Goal: Transaction & Acquisition: Purchase product/service

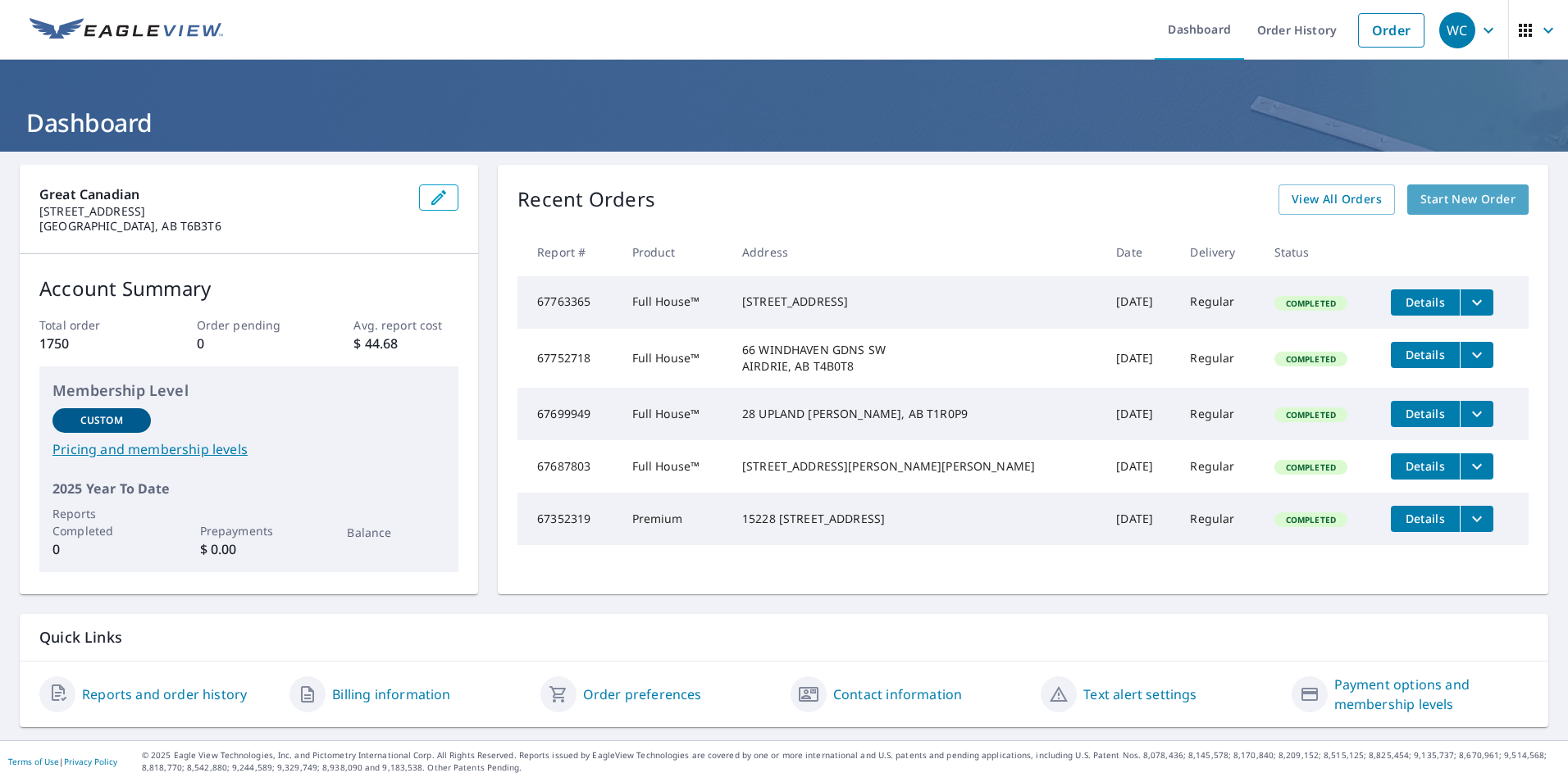
click at [1478, 193] on span "Start New Order" at bounding box center [1467, 199] width 95 height 20
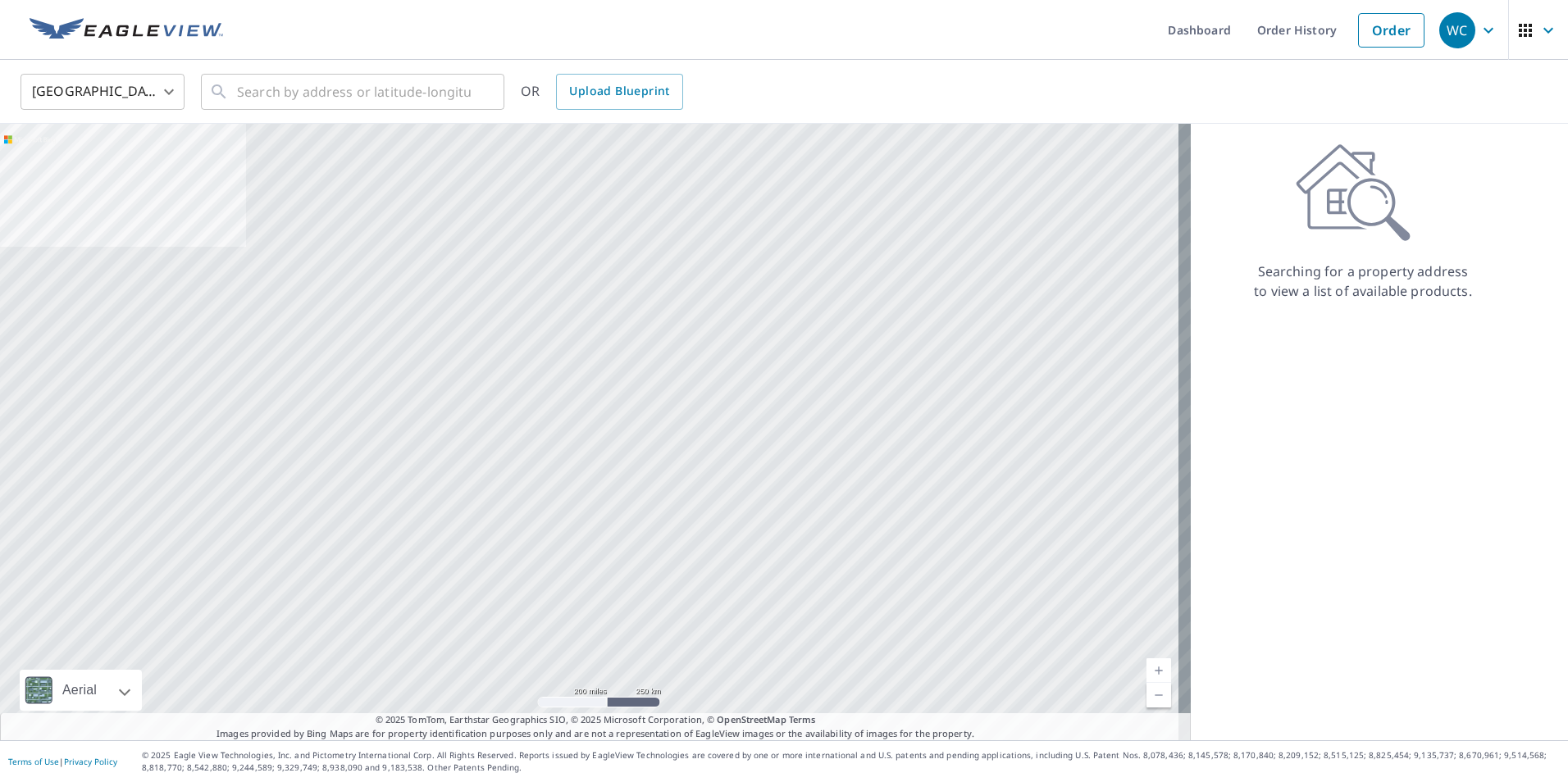
click at [93, 101] on body "WC WC Dashboard Order History Order WC United States US ​ ​ OR Upload Blueprint…" at bounding box center [784, 391] width 1568 height 782
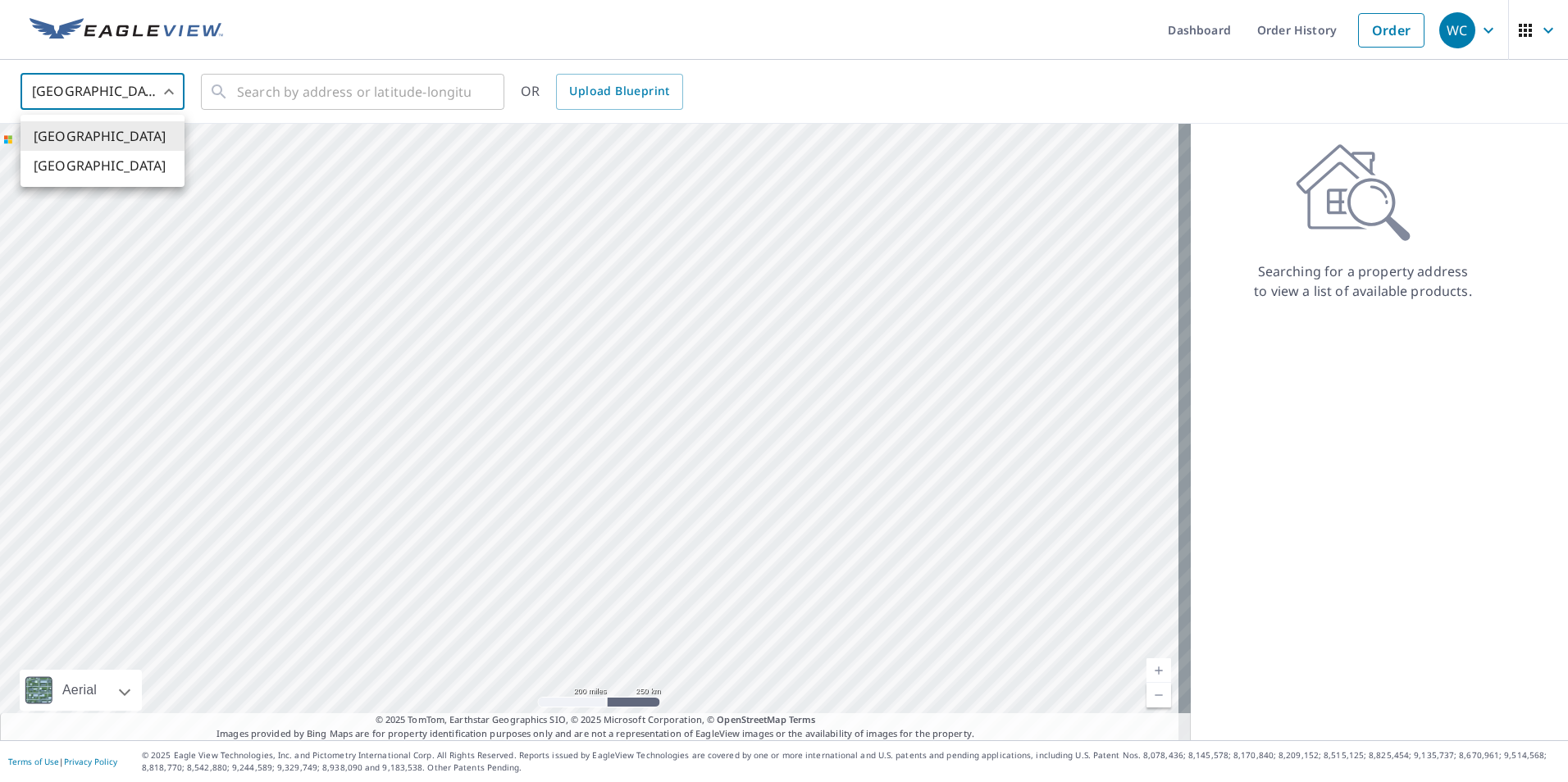
click at [92, 160] on li "[GEOGRAPHIC_DATA]" at bounding box center [102, 165] width 164 height 29
type input "CA"
click at [239, 91] on input "text" at bounding box center [354, 92] width 234 height 46
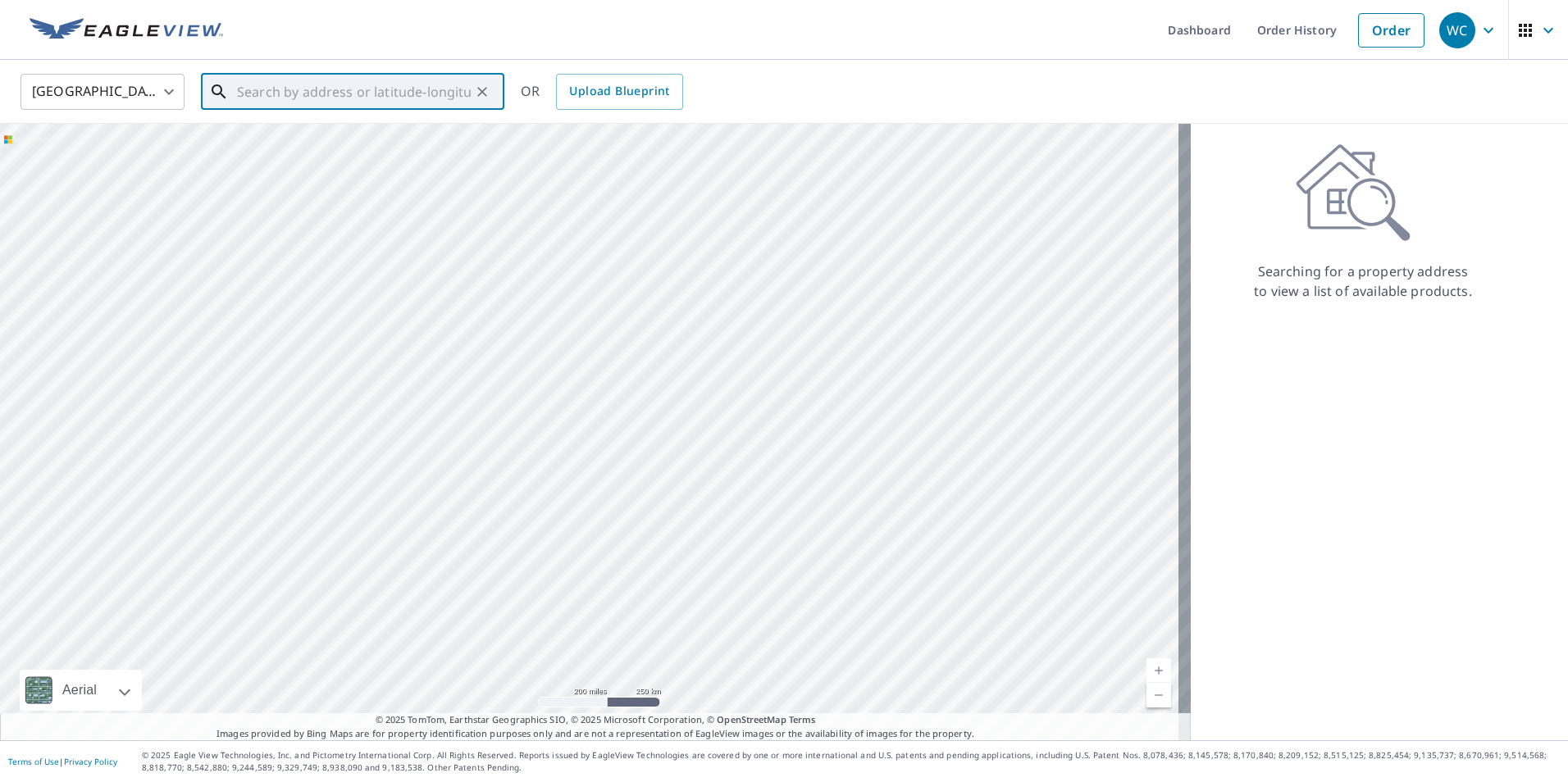
paste input "GC25-KL215"
type input "GC25-KL215"
click at [493, 91] on button "Clear" at bounding box center [482, 92] width 23 height 23
click at [245, 91] on input "text" at bounding box center [354, 92] width 234 height 46
paste input "[STREET_ADDRESS]"
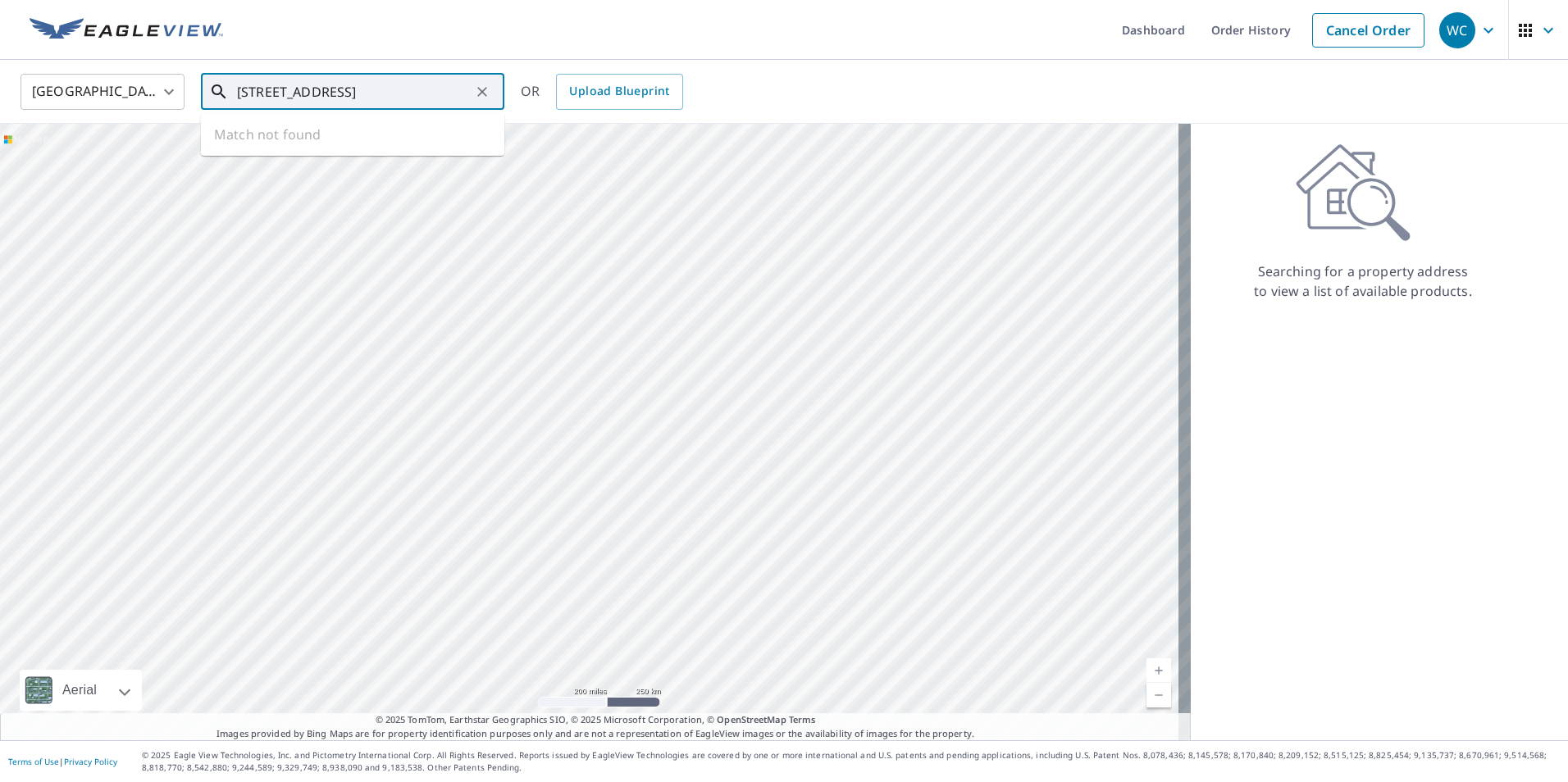
scroll to position [0, 108]
click at [352, 135] on span "[STREET_ADDRESS]" at bounding box center [362, 139] width 258 height 19
type input "[STREET_ADDRESS]"
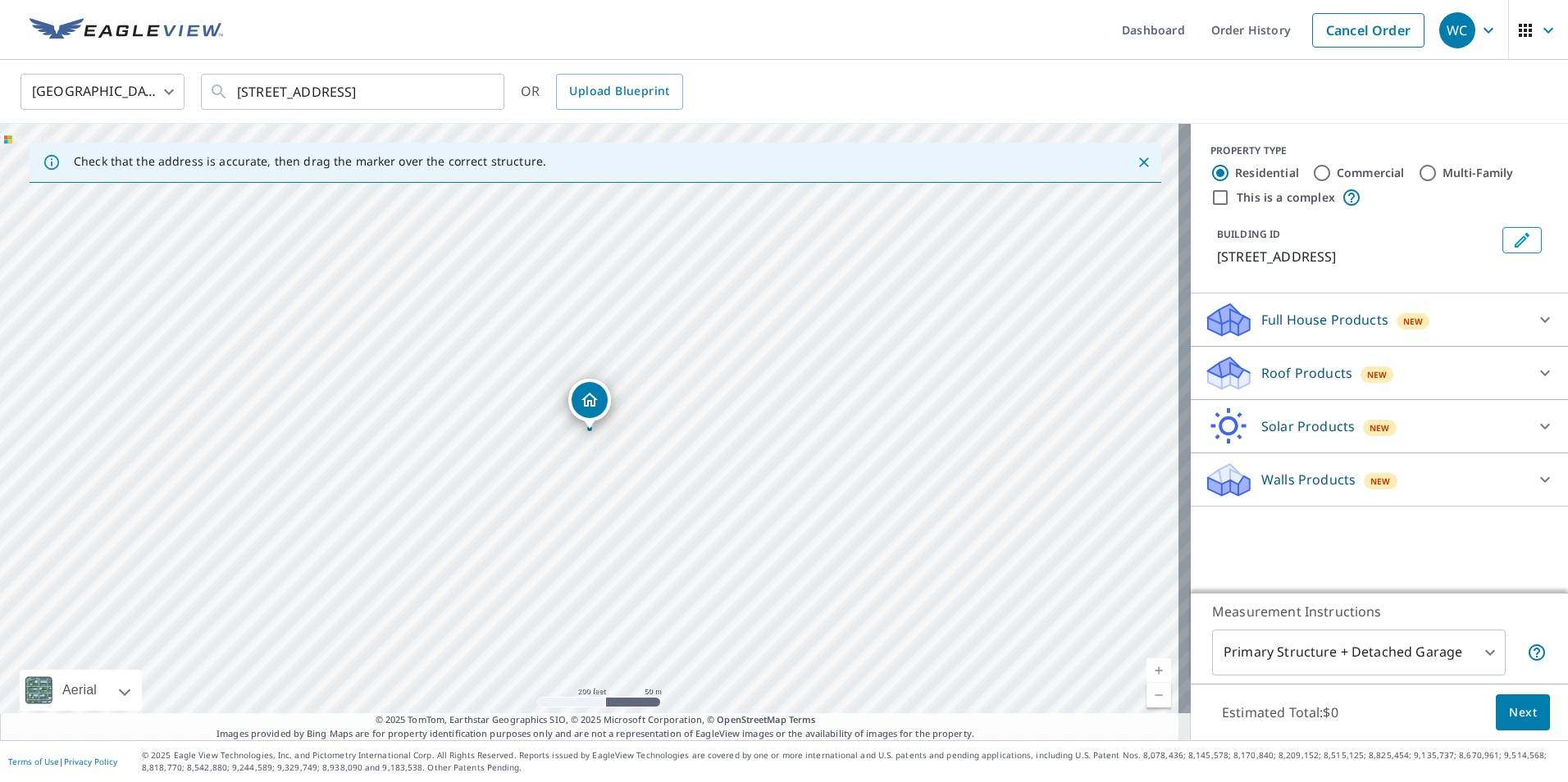
click at [1290, 330] on p "Full House Products" at bounding box center [1325, 319] width 127 height 19
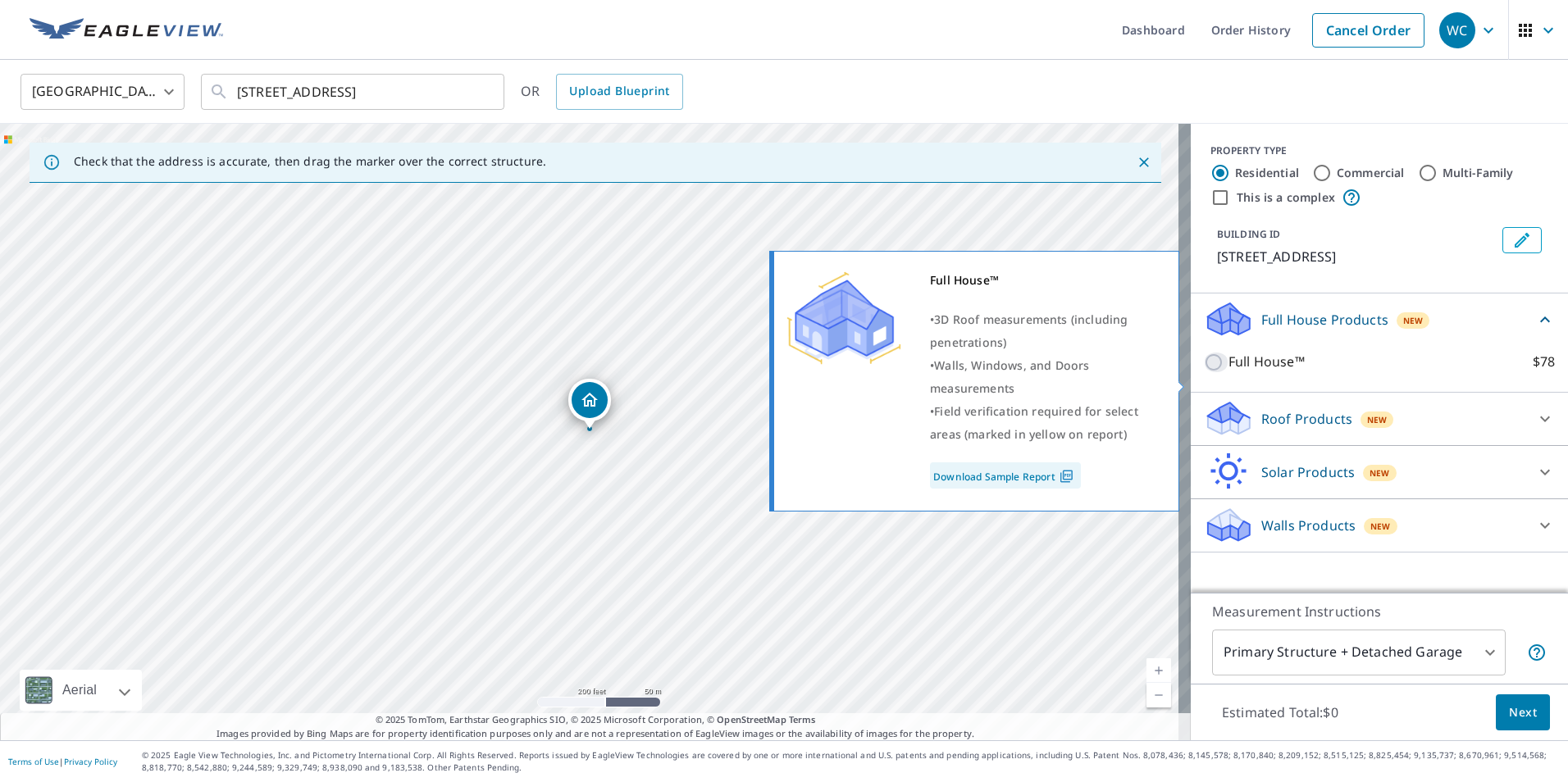
click at [1207, 372] on input "Full House™ $78" at bounding box center [1216, 362] width 25 height 19
checkbox input "true"
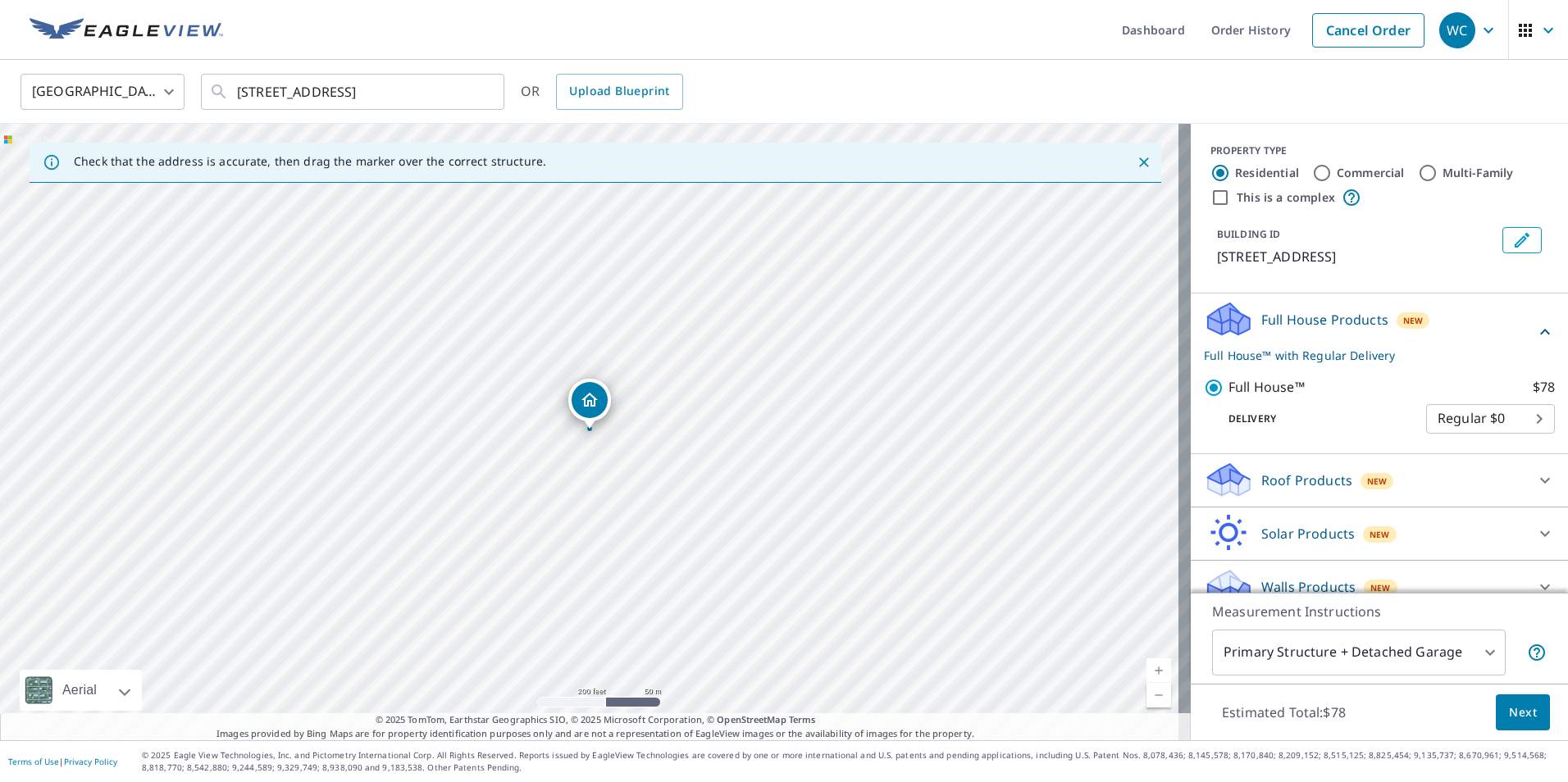
click at [1509, 710] on span "Next" at bounding box center [1523, 712] width 28 height 20
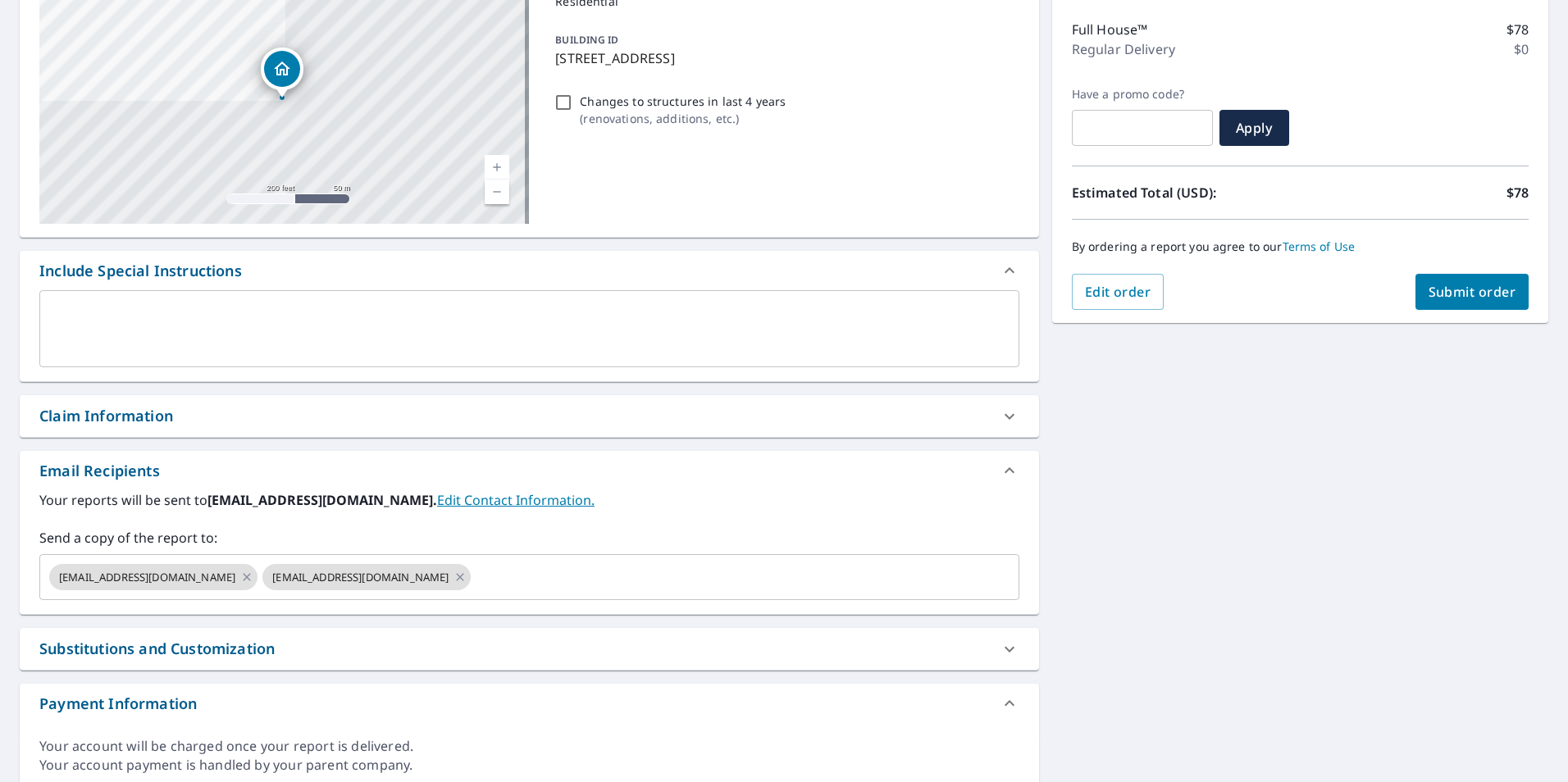
scroll to position [98, 0]
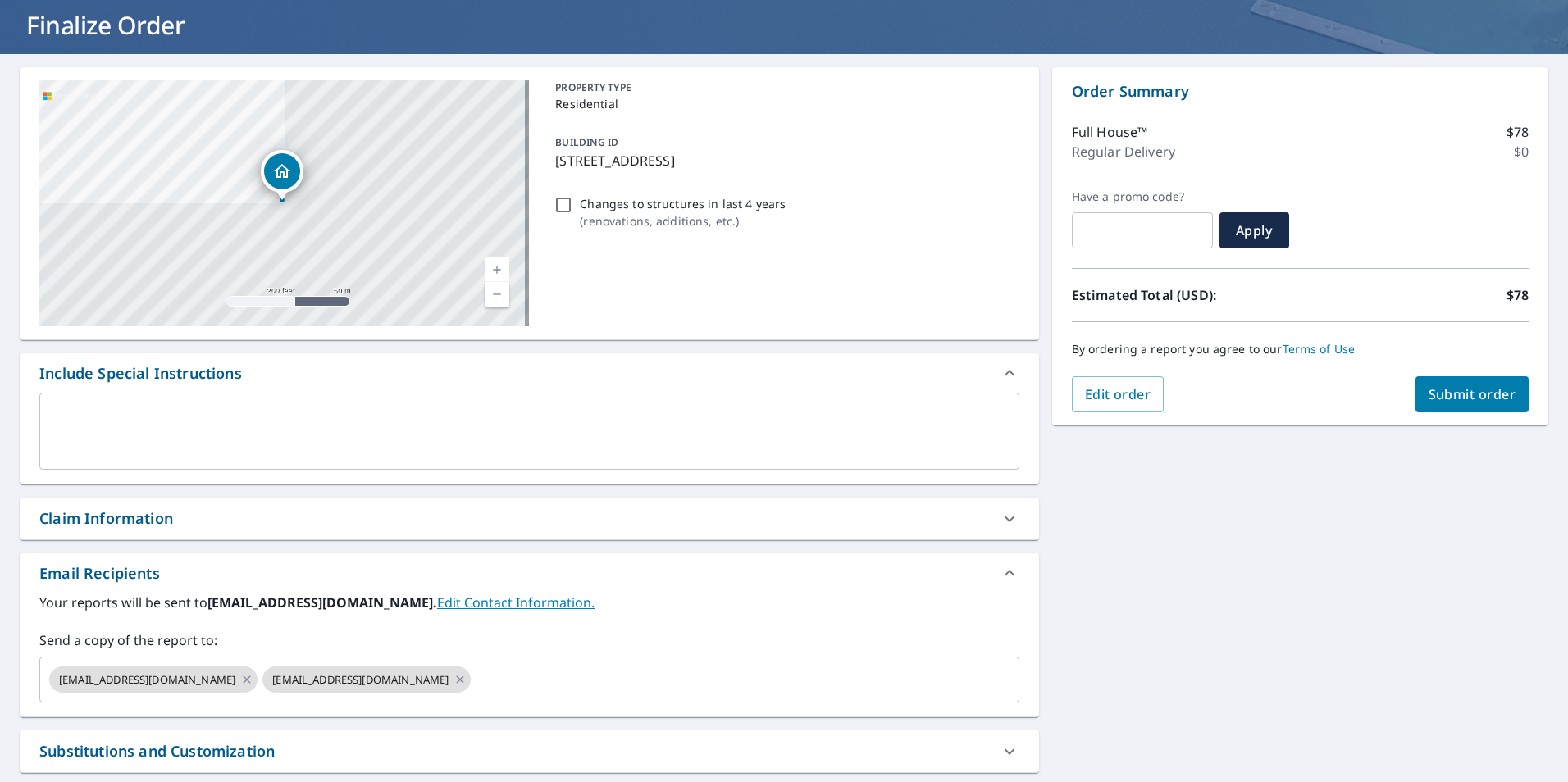
click at [123, 521] on div "Claim Information" at bounding box center [107, 518] width 134 height 22
checkbox input "true"
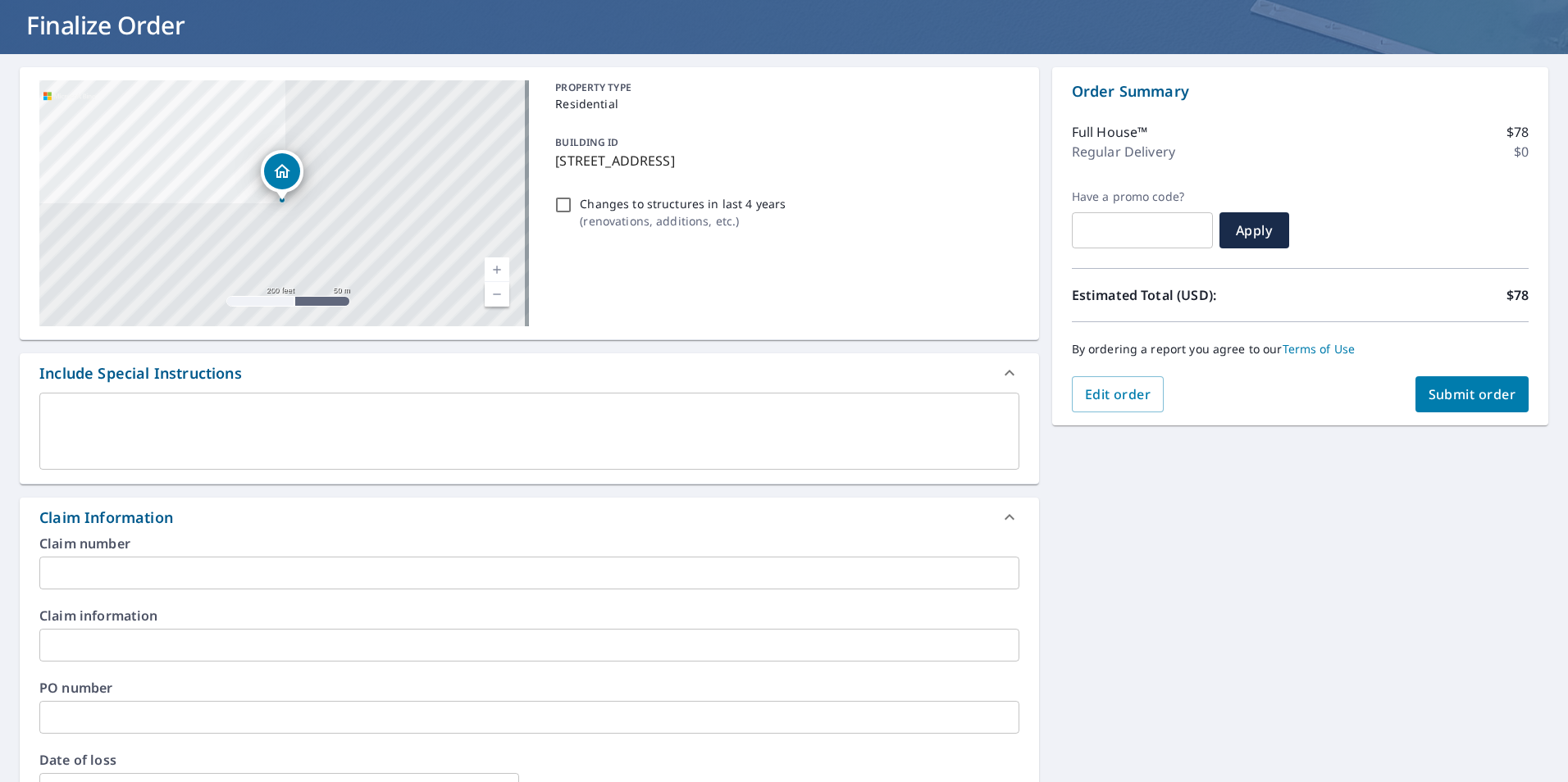
click at [211, 563] on input "text" at bounding box center [529, 572] width 980 height 33
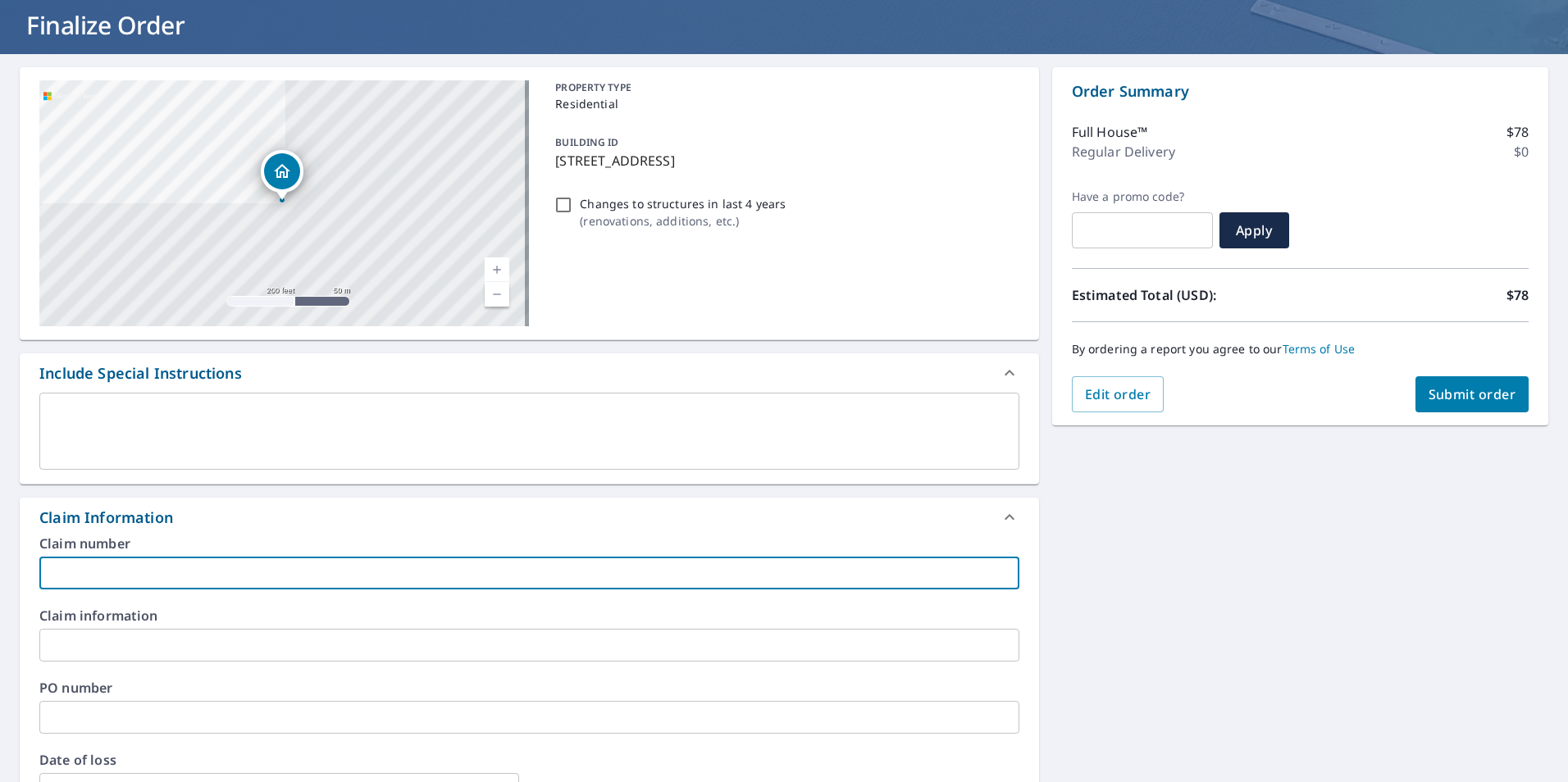
paste input "35983731"
type input "35983731"
checkbox input "true"
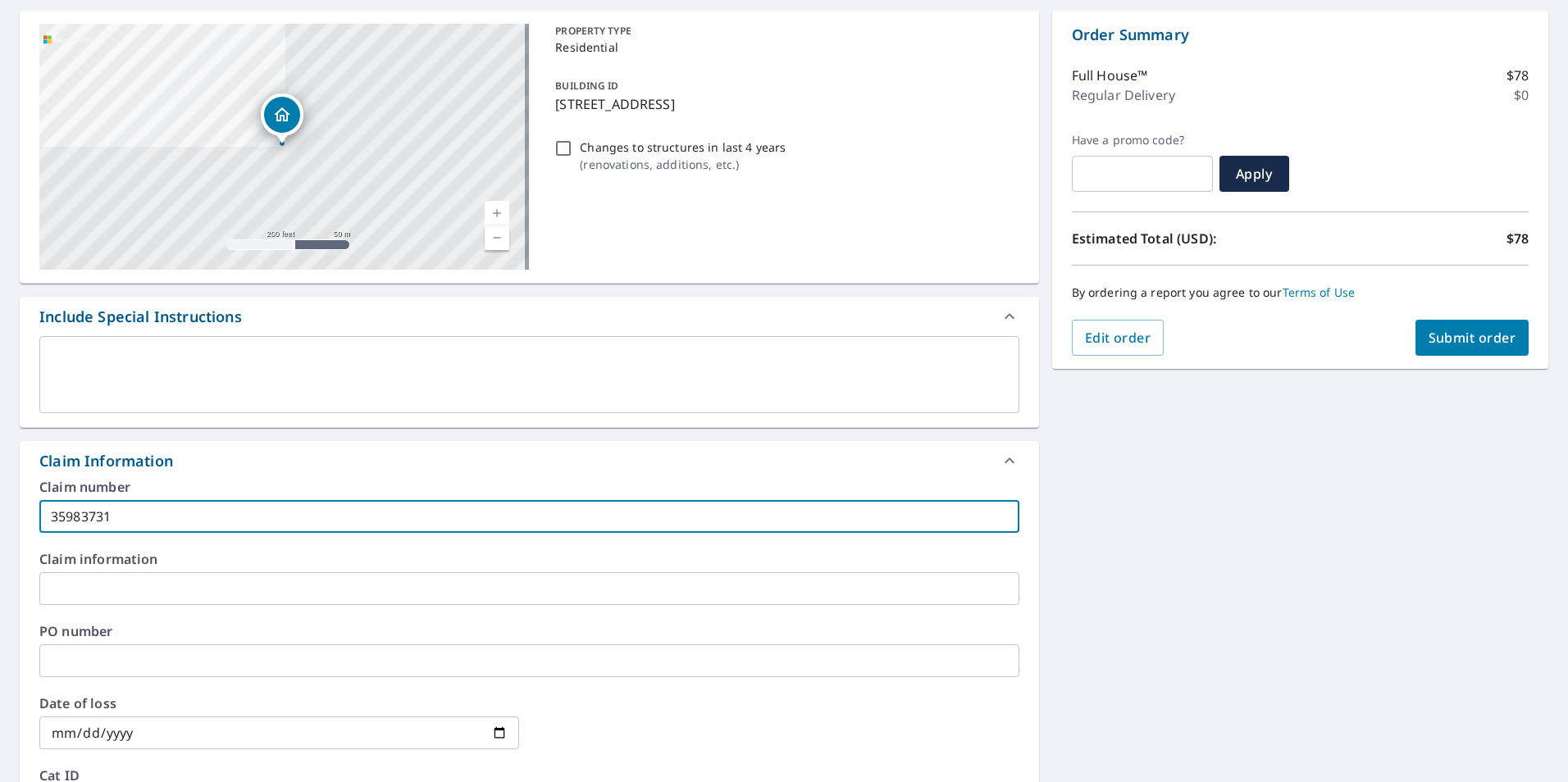
scroll to position [180, 0]
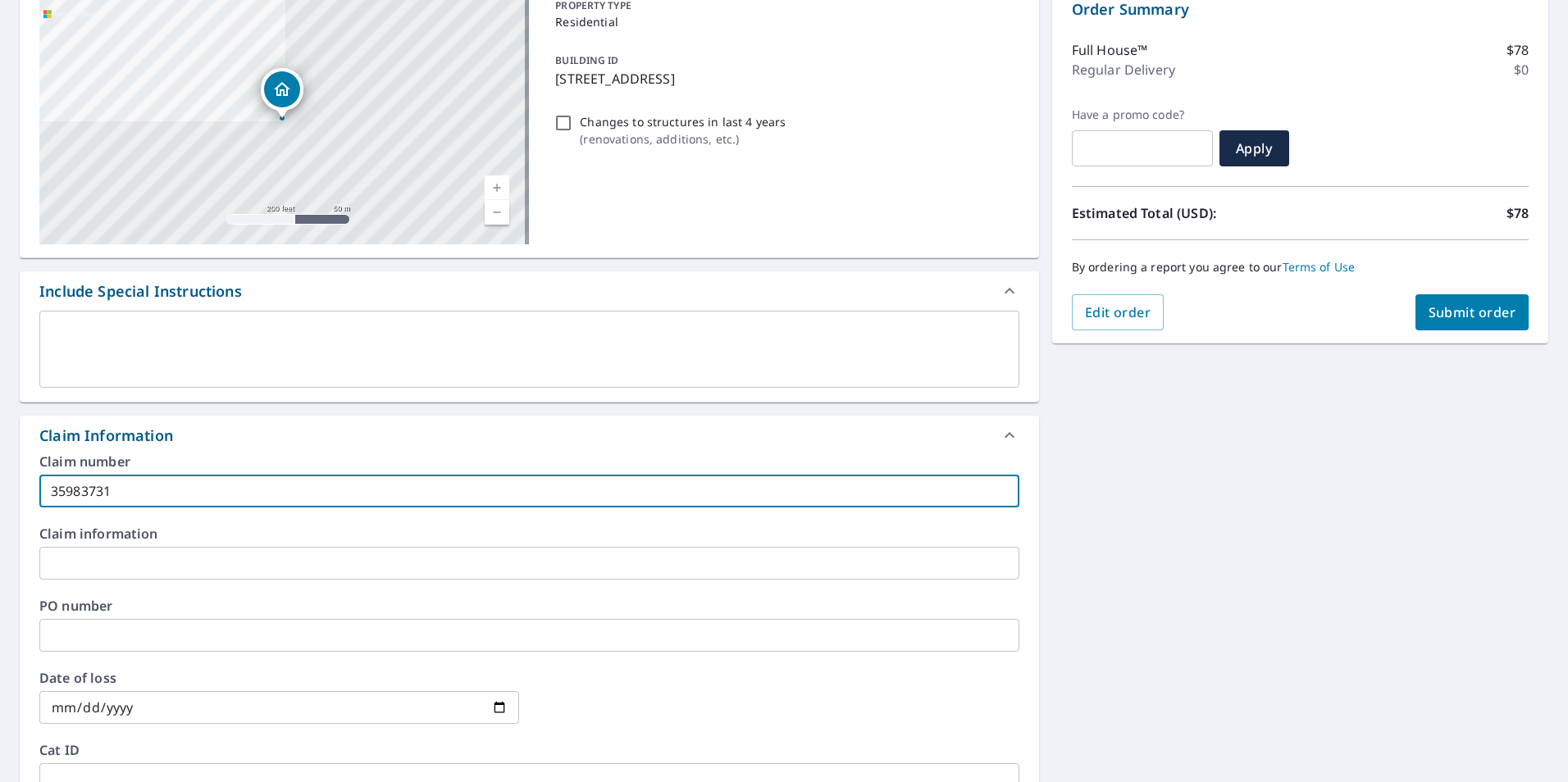
drag, startPoint x: 80, startPoint y: 494, endPoint x: -84, endPoint y: 472, distance: 165.5
click at [0, 472] on html "WC WC Dashboard Order History Cancel Order WC Dashboard / Finalize Order Finali…" at bounding box center [784, 391] width 1568 height 782
type input "35983731"
checkbox input "true"
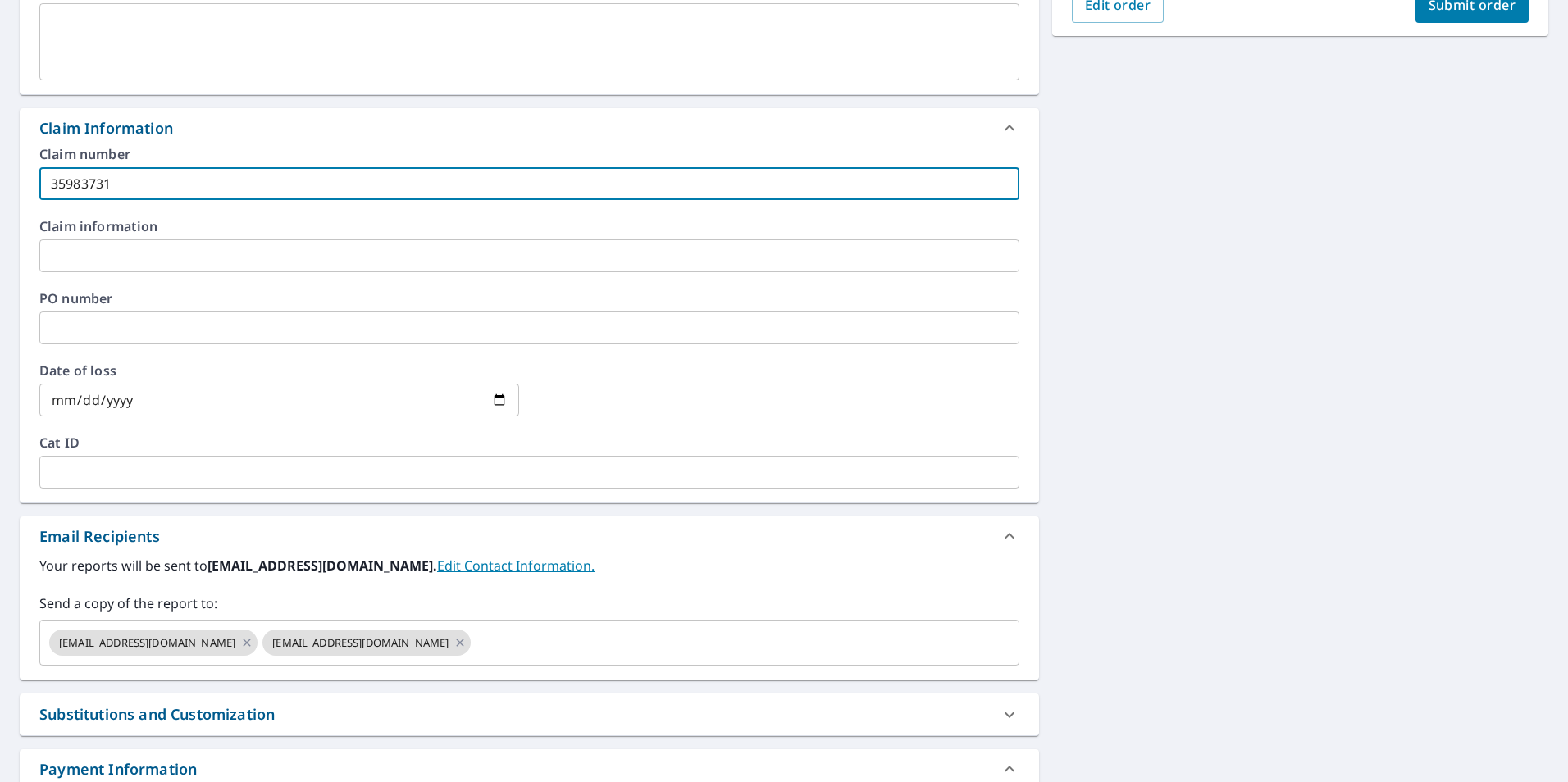
scroll to position [589, 0]
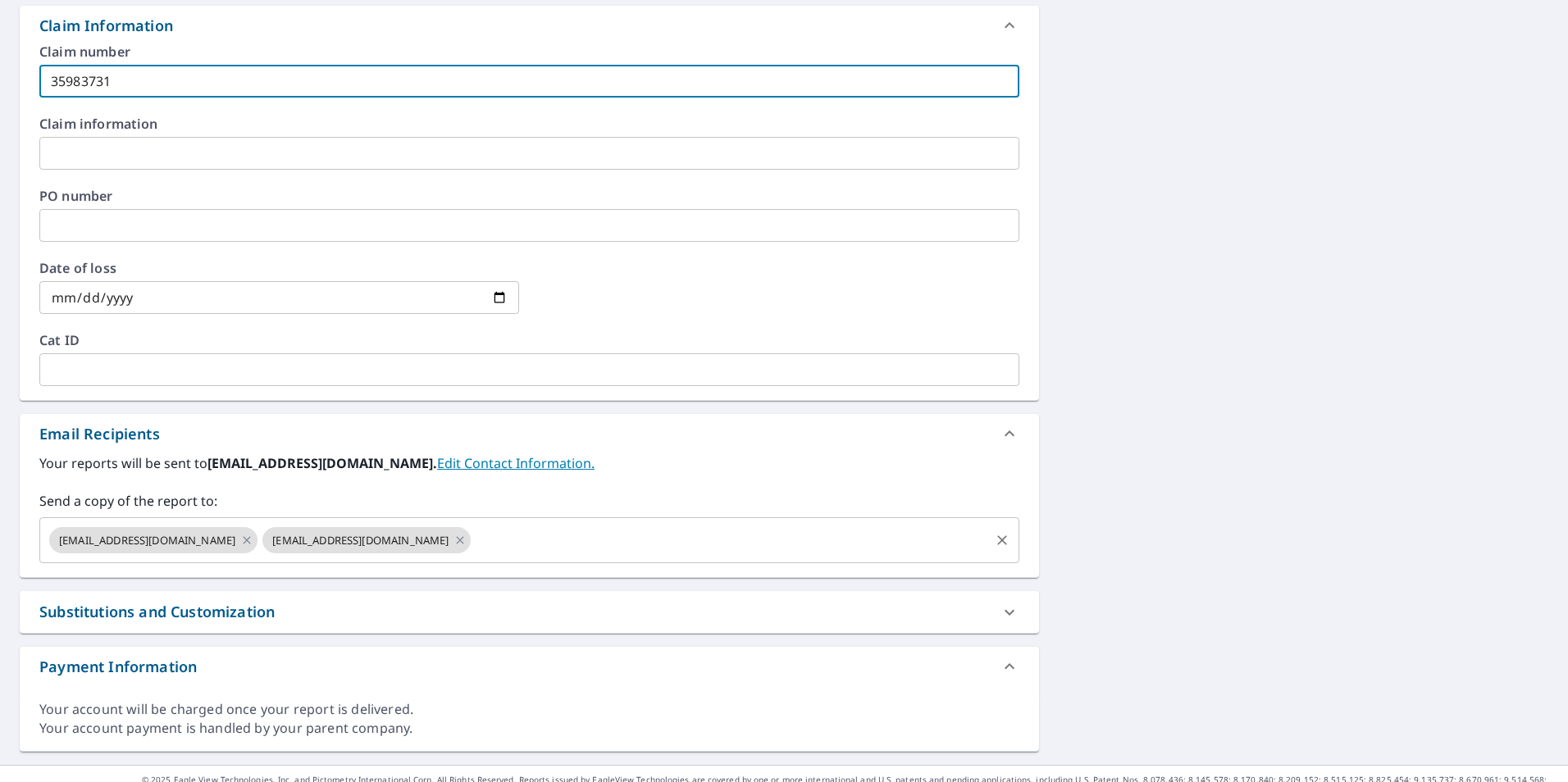
type input "35983731"
click at [473, 542] on input "text" at bounding box center [729, 540] width 513 height 31
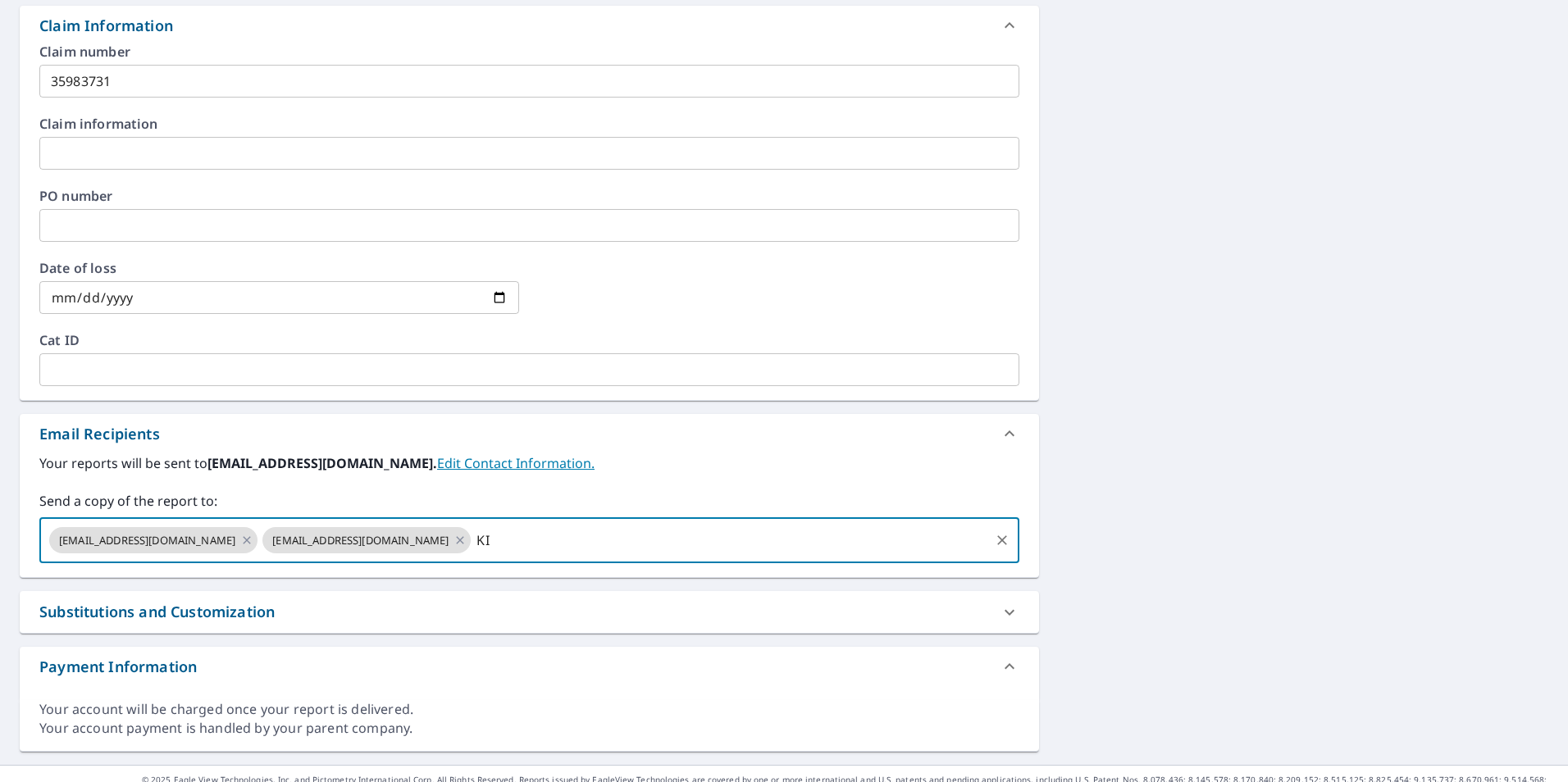
type input "K"
click at [473, 542] on input "text" at bounding box center [729, 540] width 513 height 31
drag, startPoint x: 452, startPoint y: 540, endPoint x: 456, endPoint y: 530, distance: 10.8
click at [473, 536] on input "text" at bounding box center [729, 540] width 513 height 31
type input "[EMAIL_ADDRESS][DOMAIN_NAME]"
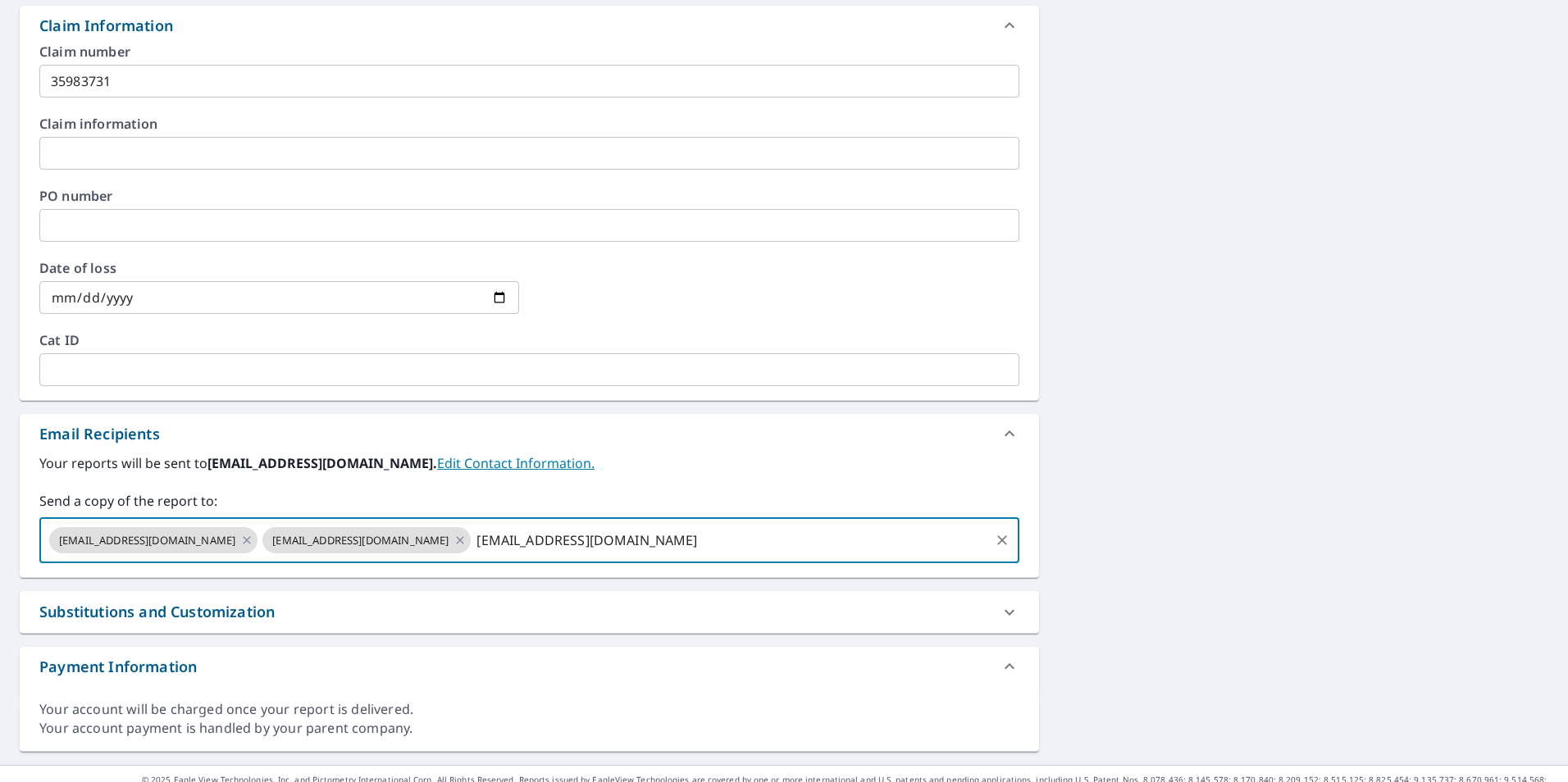
checkbox input "true"
type input "[EMAIL_ADDRESS][DOMAIN_NAME]"
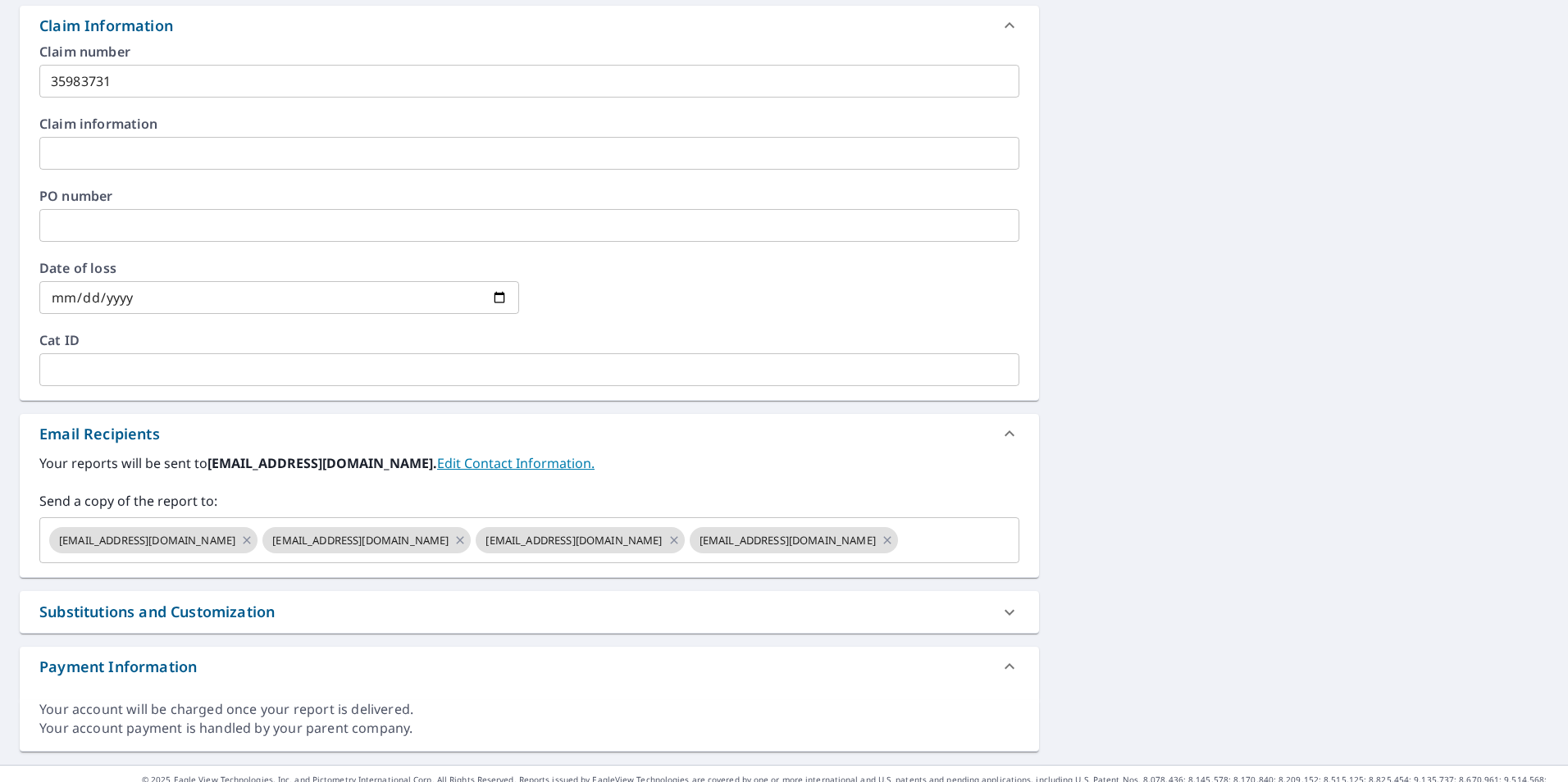
click at [594, 591] on div "Substitutions and Customization" at bounding box center [529, 611] width 1019 height 41
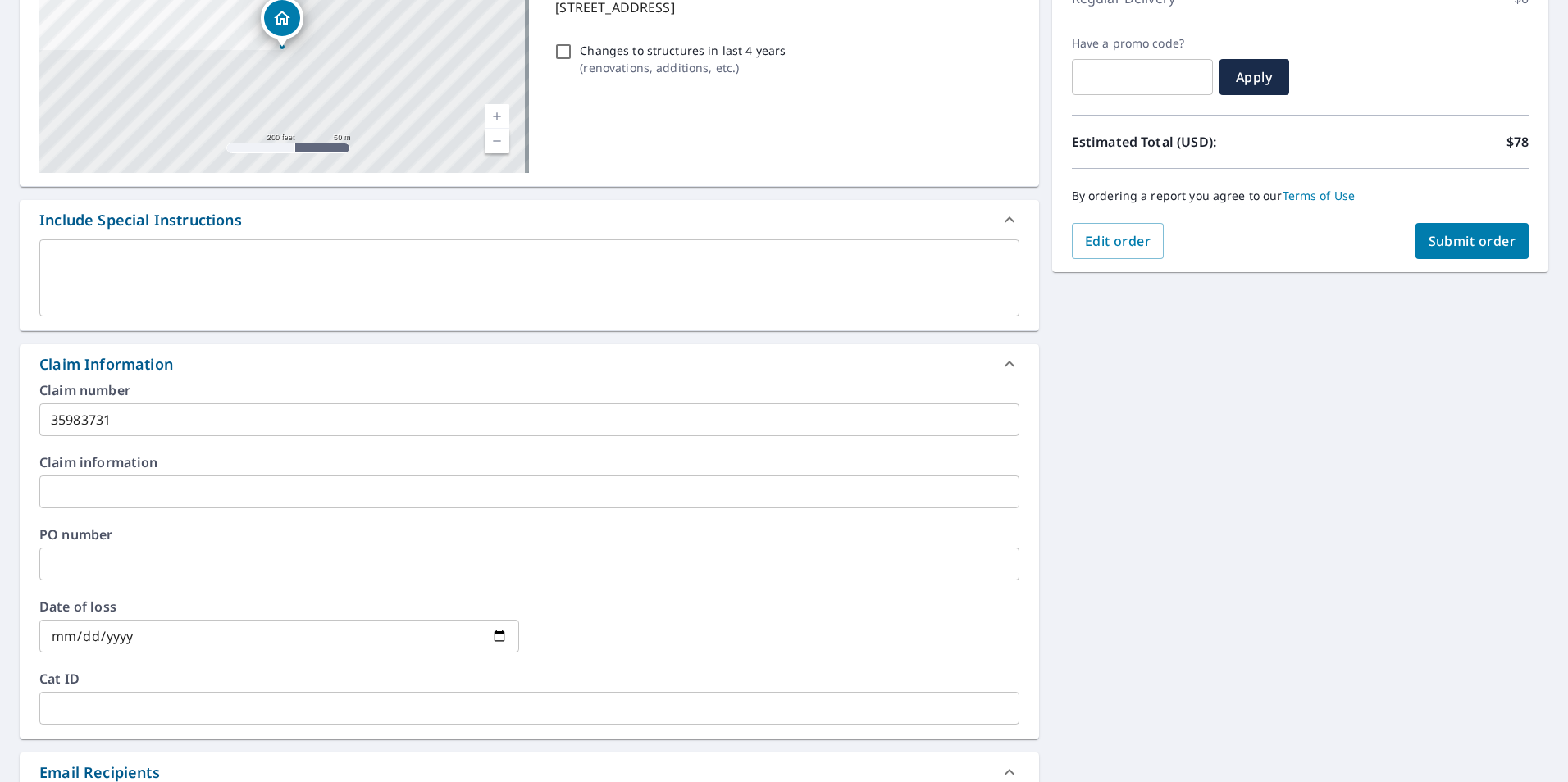
scroll to position [0, 0]
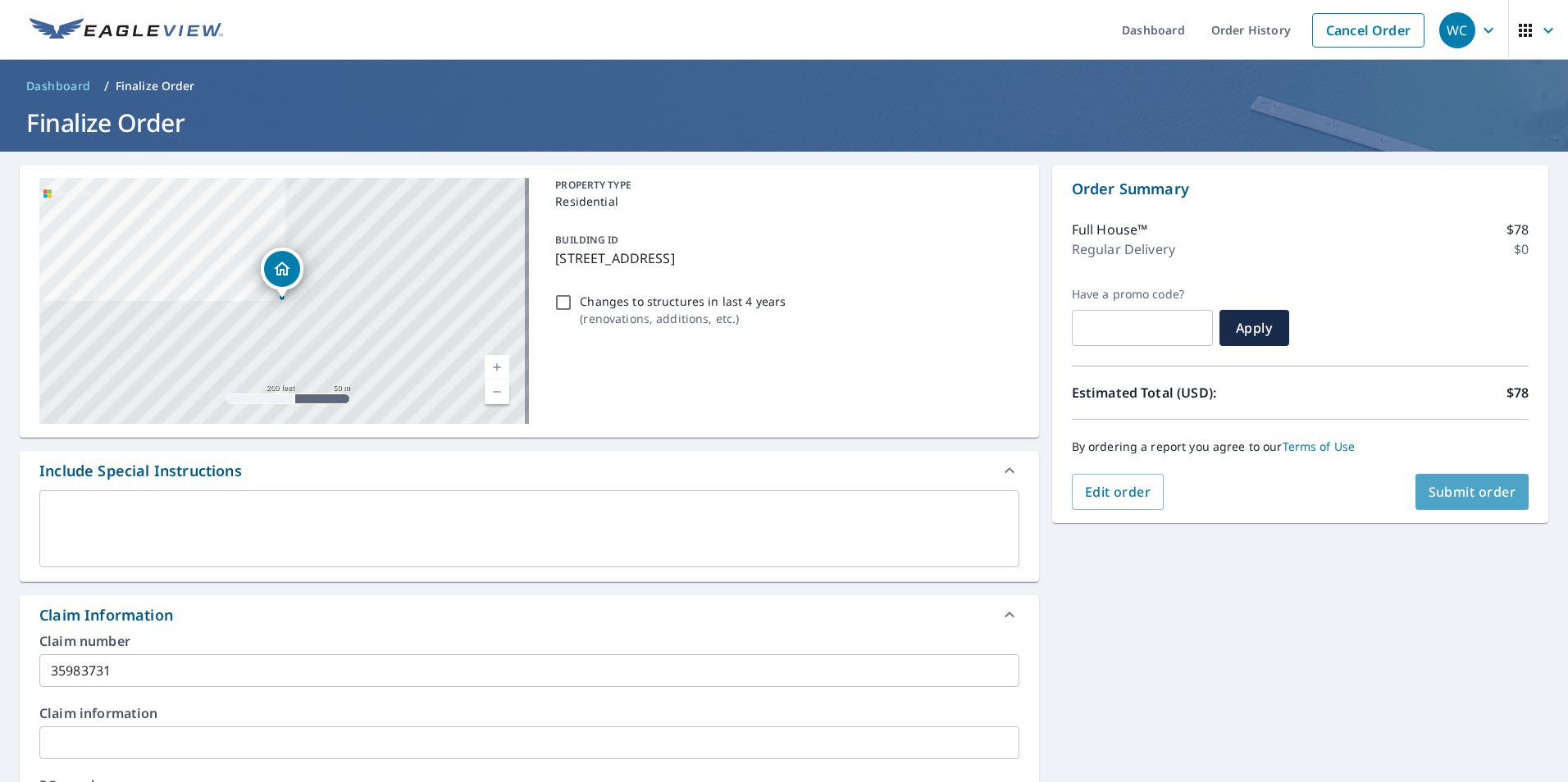
click at [1452, 500] on span "Submit order" at bounding box center [1472, 492] width 87 height 18
checkbox input "true"
